Goal: Task Accomplishment & Management: Use online tool/utility

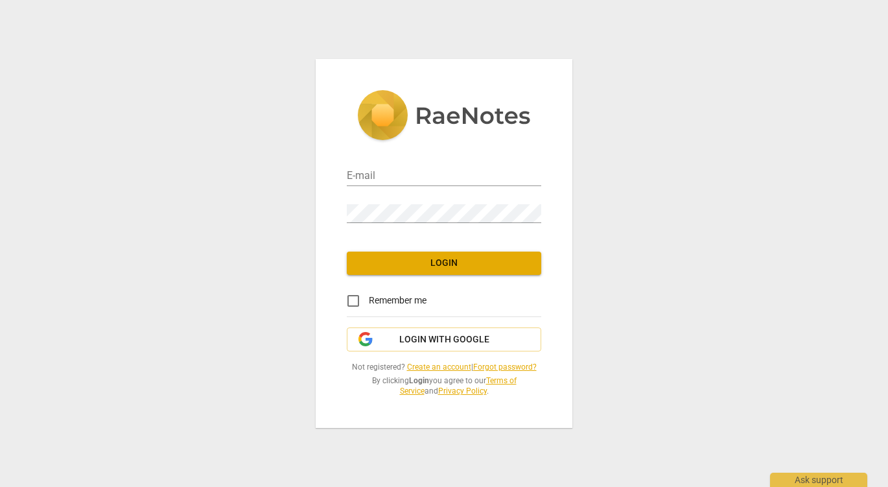
type input "[PERSON_NAME][EMAIL_ADDRESS][DOMAIN_NAME]"
click at [427, 260] on span "Login" at bounding box center [444, 263] width 174 height 13
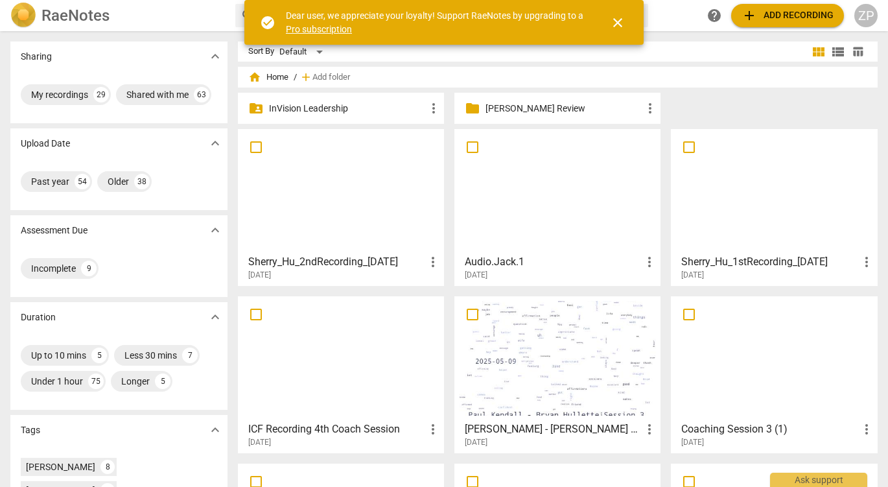
click at [620, 23] on span "close" at bounding box center [618, 23] width 16 height 16
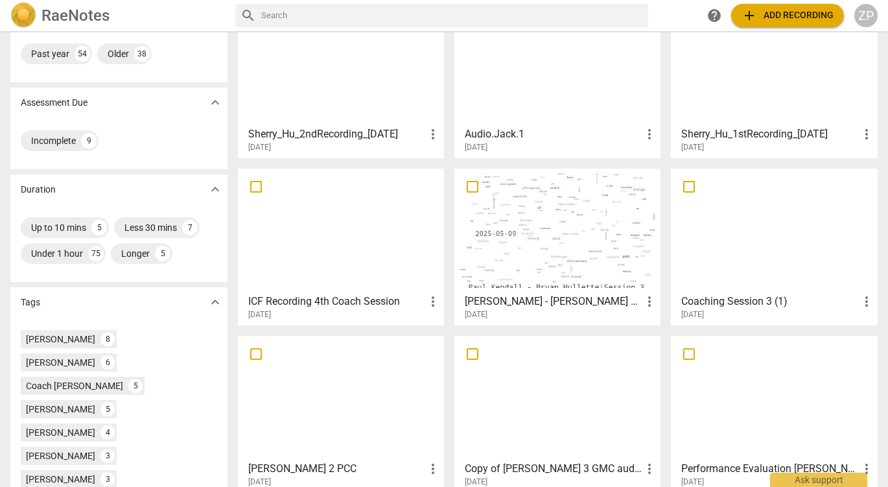
scroll to position [91, 0]
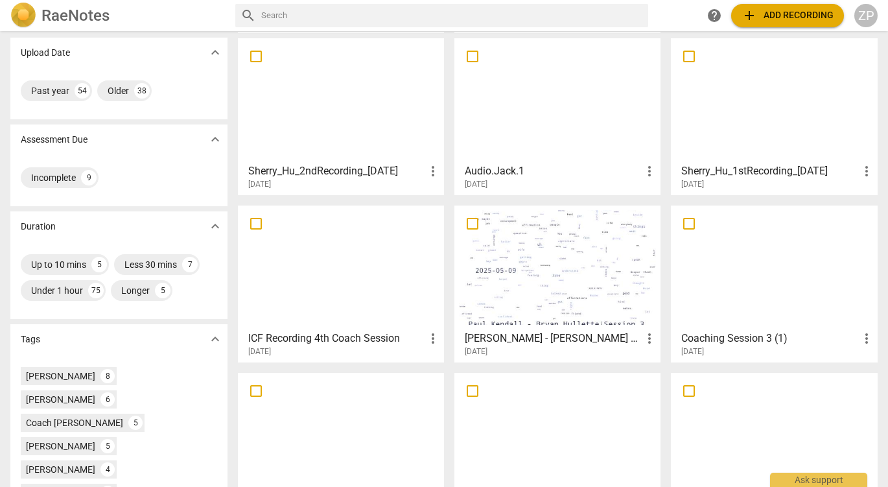
click at [290, 22] on input "text" at bounding box center [452, 15] width 382 height 21
type input "[PERSON_NAME]"
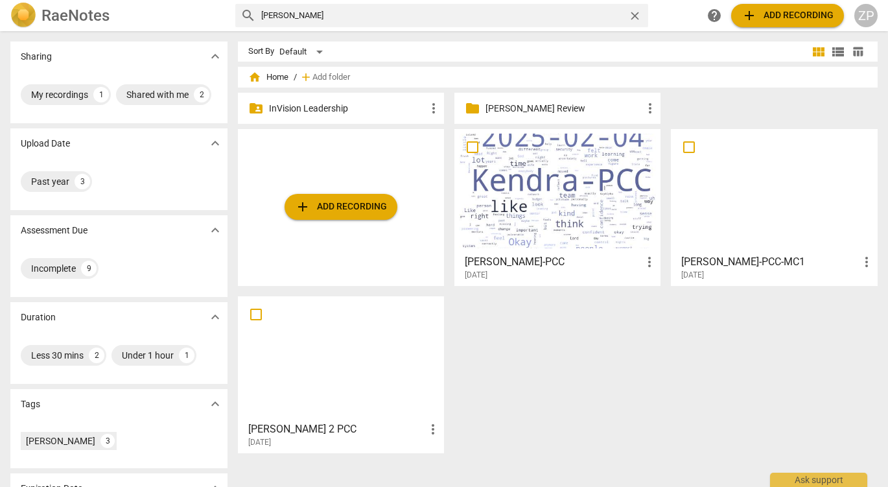
click at [381, 398] on div at bounding box center [340, 358] width 197 height 115
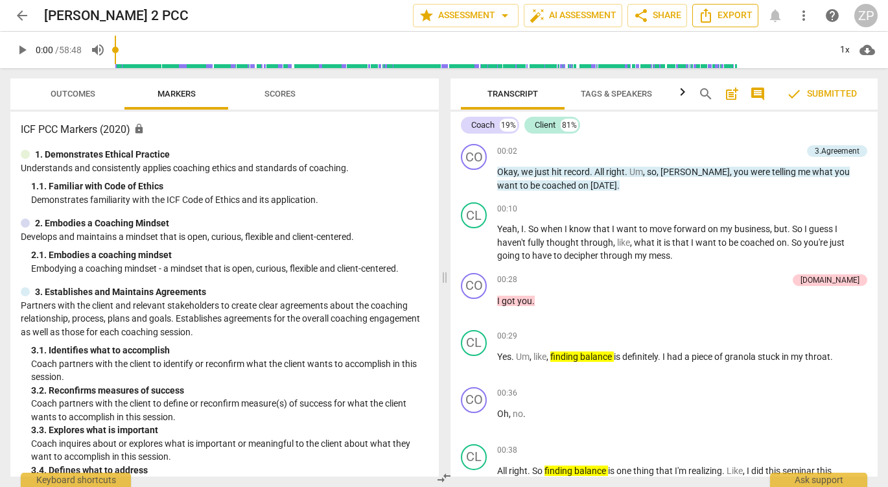
click at [747, 19] on span "Export" at bounding box center [725, 16] width 54 height 16
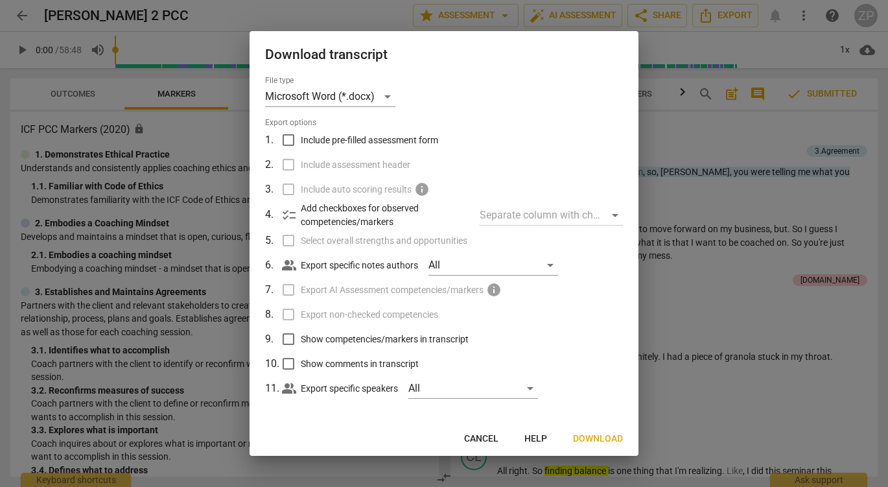
click at [594, 441] on span "Download" at bounding box center [598, 438] width 50 height 13
